Goal: Check status: Check status

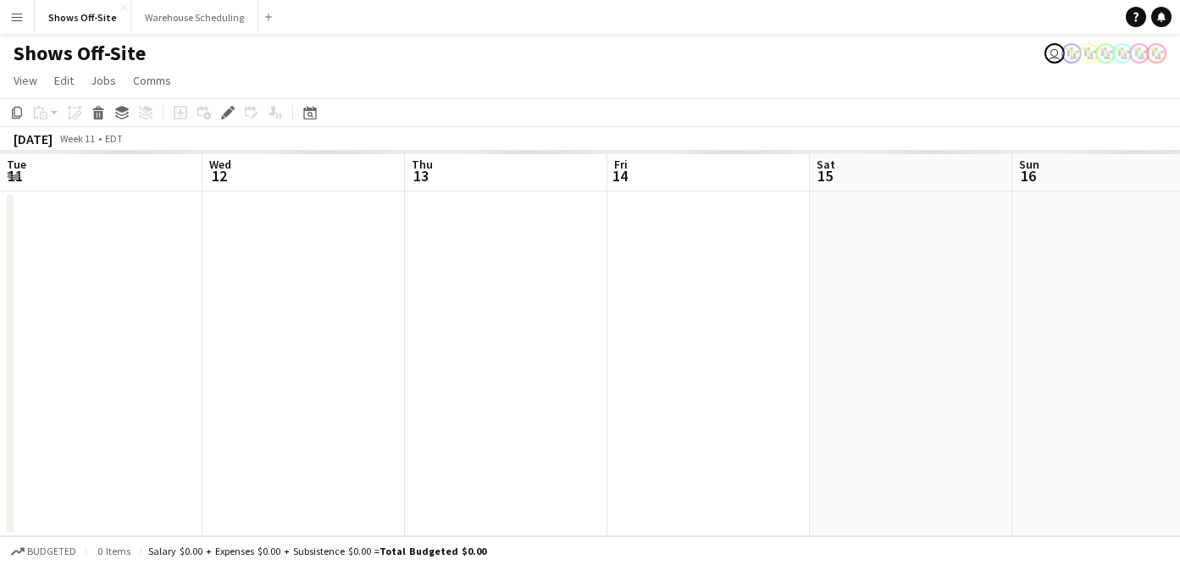
scroll to position [0, 583]
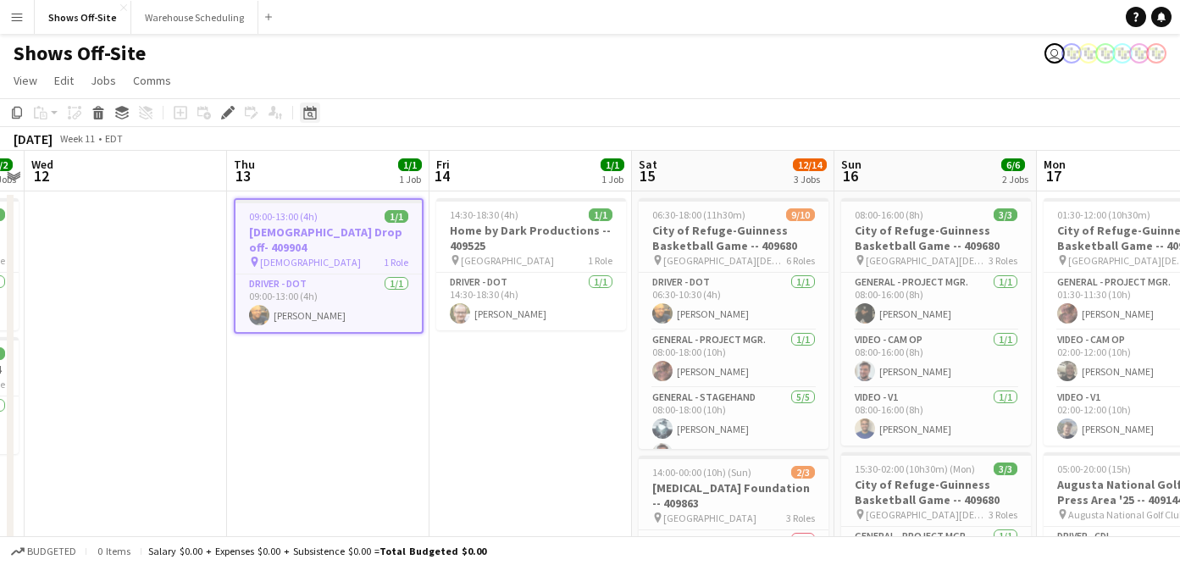
click at [313, 118] on icon "Date picker" at bounding box center [310, 113] width 14 height 14
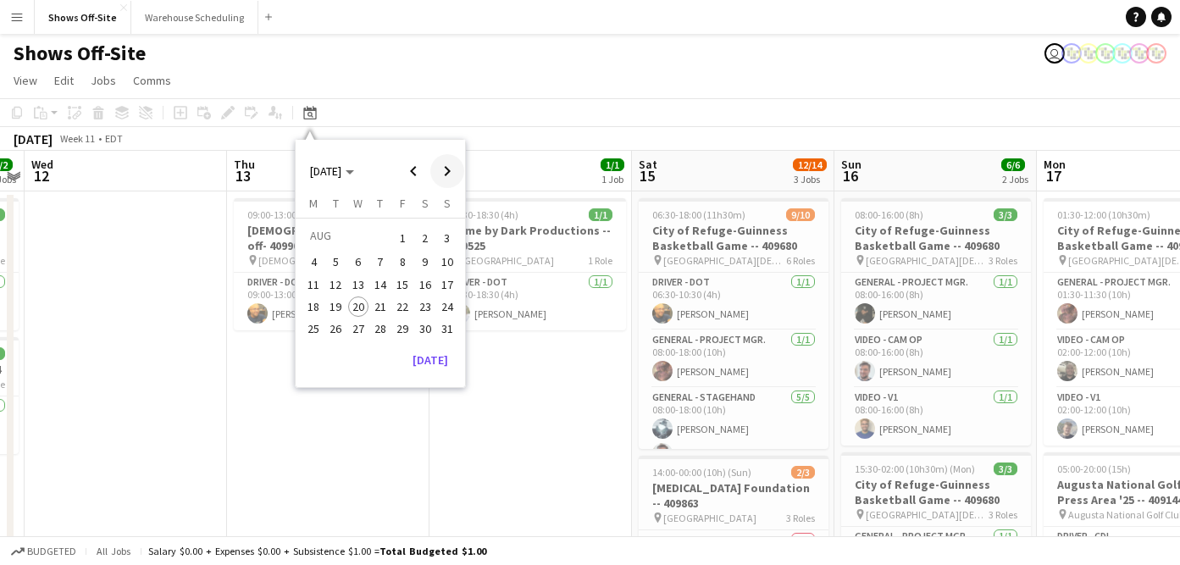
click at [452, 178] on span "Next month" at bounding box center [447, 171] width 34 height 34
click at [452, 179] on span "Next month" at bounding box center [447, 171] width 34 height 34
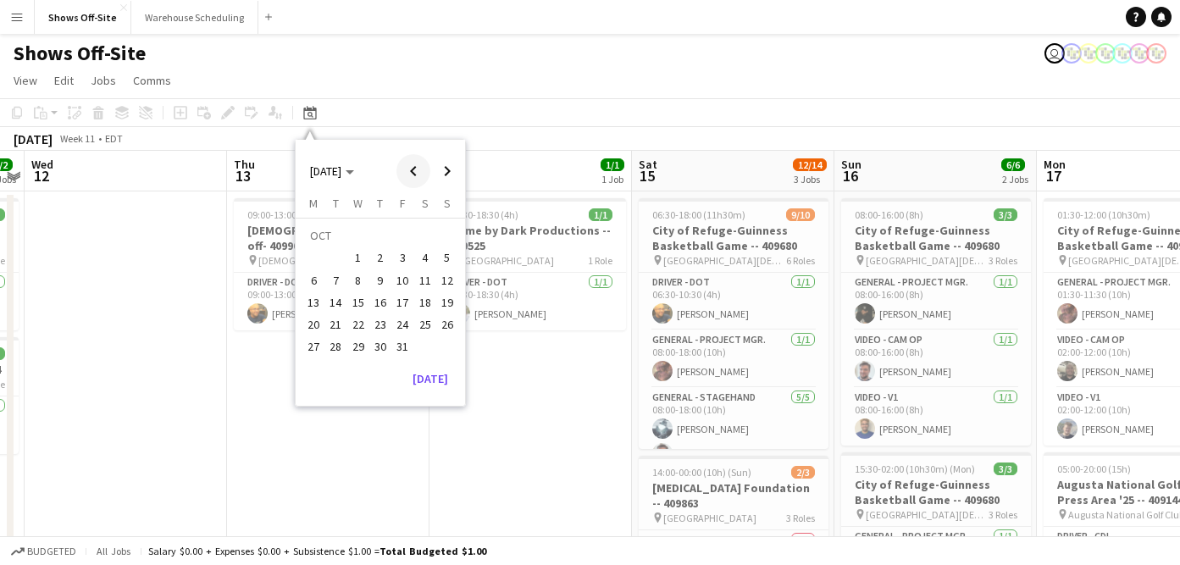
click at [415, 175] on span "Previous month" at bounding box center [414, 171] width 34 height 34
click at [330, 323] on span "23" at bounding box center [336, 324] width 20 height 20
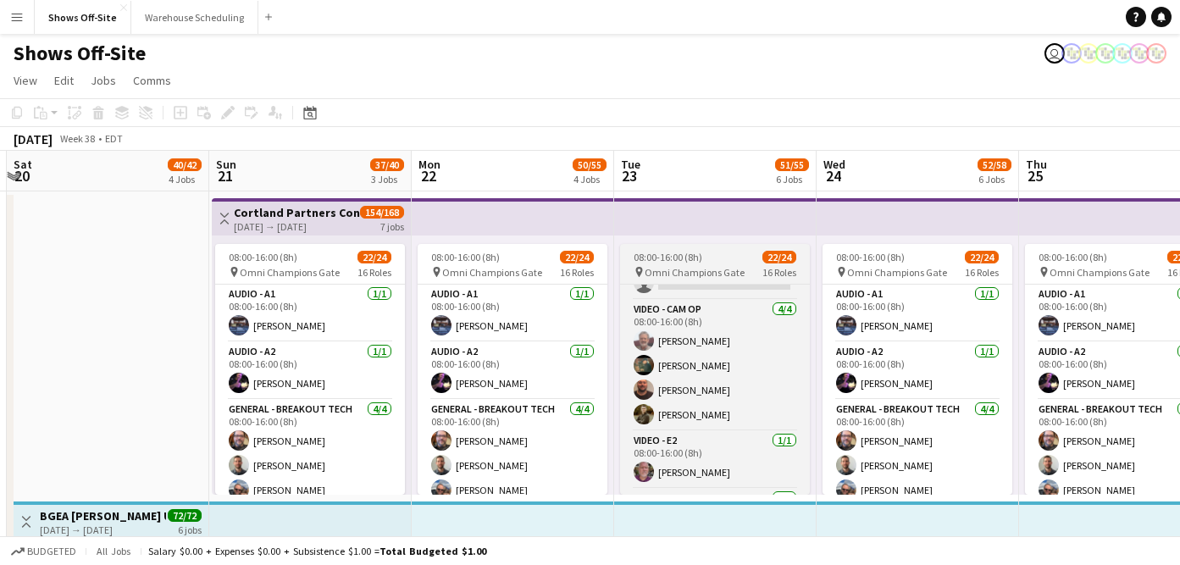
scroll to position [0, 400]
